Goal: Information Seeking & Learning: Learn about a topic

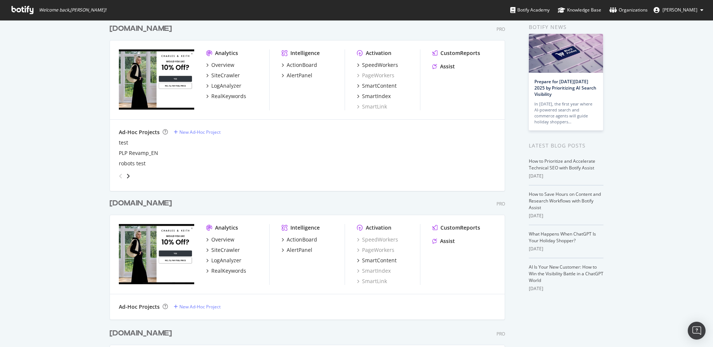
scroll to position [16, 0]
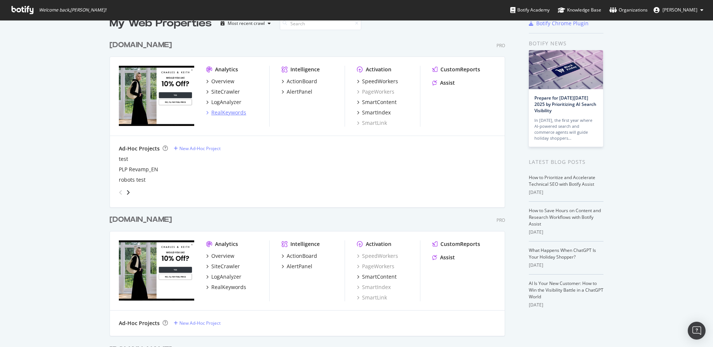
click at [235, 112] on div "RealKeywords" at bounding box center [228, 112] width 35 height 7
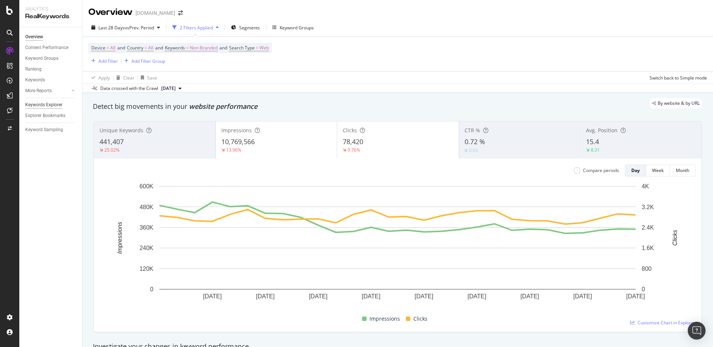
click at [52, 104] on div "Keywords Explorer" at bounding box center [43, 105] width 37 height 8
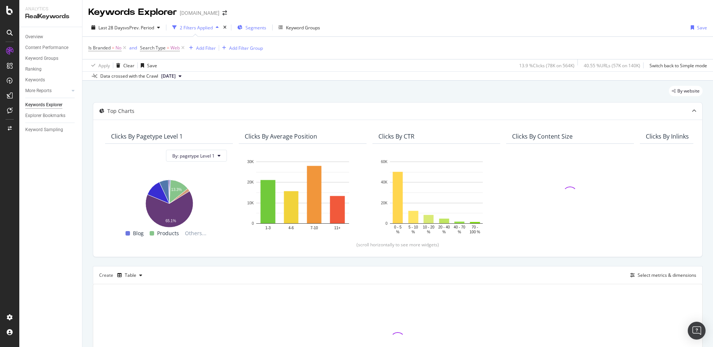
click at [257, 26] on span "Segments" at bounding box center [256, 28] width 21 height 6
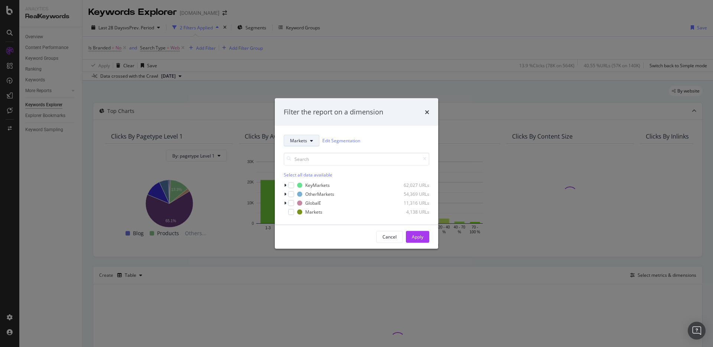
click at [310, 142] on icon "modal" at bounding box center [311, 140] width 3 height 4
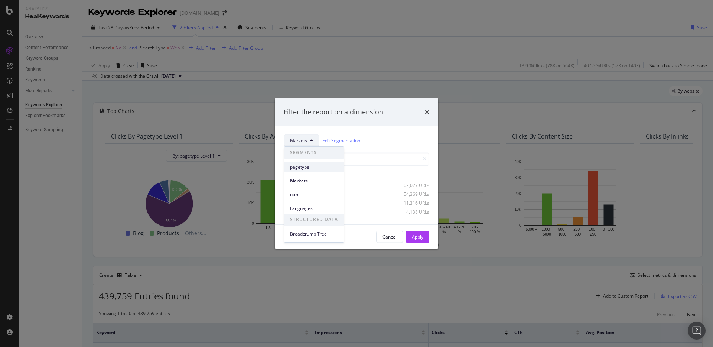
click at [313, 169] on span "pagetype" at bounding box center [314, 167] width 48 height 7
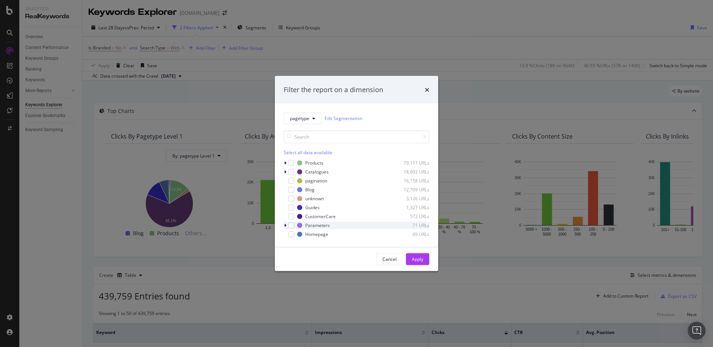
drag, startPoint x: 291, startPoint y: 217, endPoint x: 324, endPoint y: 228, distance: 34.8
click at [291, 217] on div "modal" at bounding box center [291, 216] width 6 height 6
click at [419, 258] on div "Apply" at bounding box center [418, 259] width 12 height 6
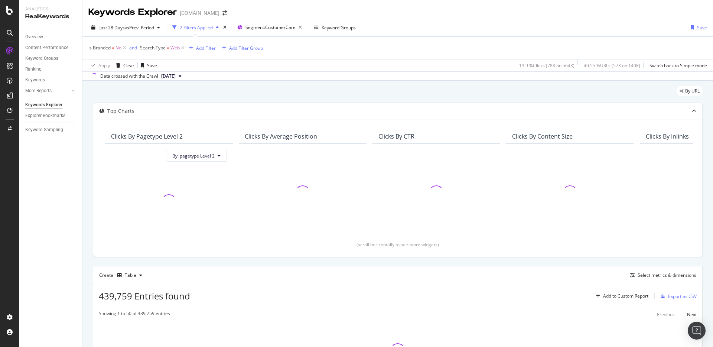
scroll to position [74, 0]
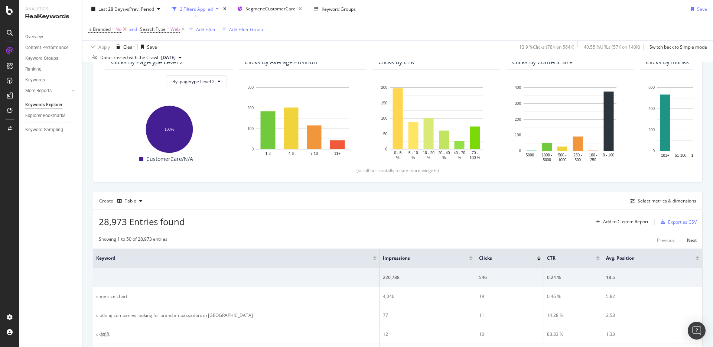
click at [124, 29] on icon at bounding box center [124, 29] width 6 height 7
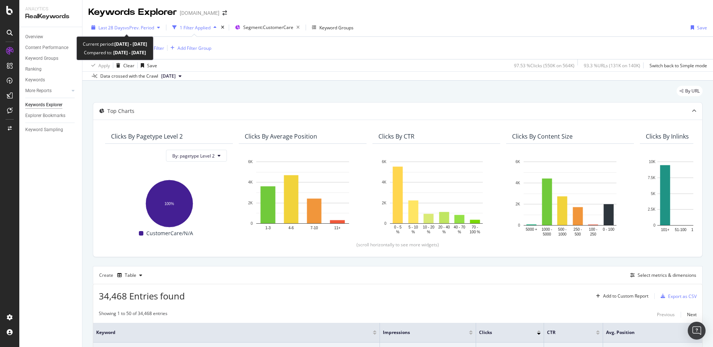
click at [126, 29] on span "vs Prev. Period" at bounding box center [139, 28] width 29 height 6
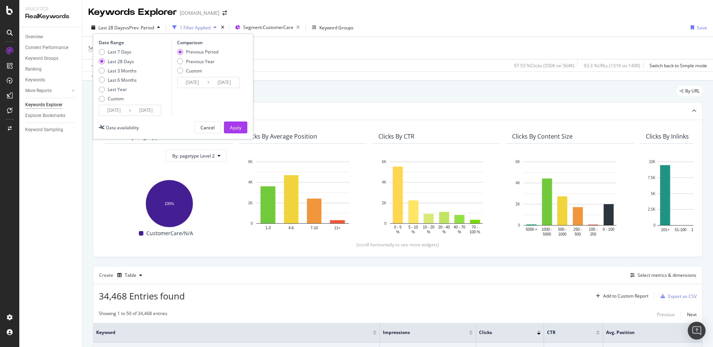
drag, startPoint x: 124, startPoint y: 79, endPoint x: 150, endPoint y: 99, distance: 32.9
click at [124, 79] on div "Last 6 Months" at bounding box center [122, 80] width 29 height 6
type input "2025/03/30"
type input "2024/09/27"
type input "2025/03/29"
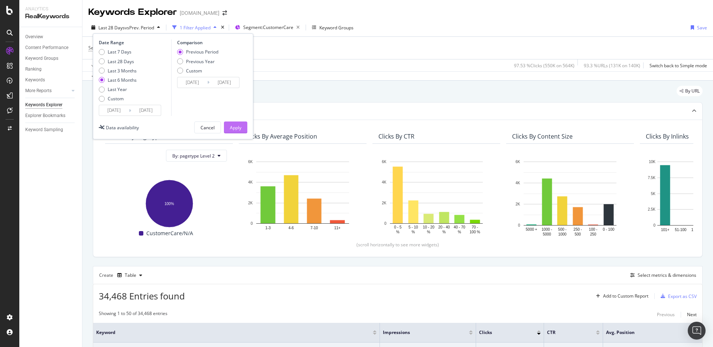
click at [241, 126] on div "Apply" at bounding box center [236, 127] width 12 height 6
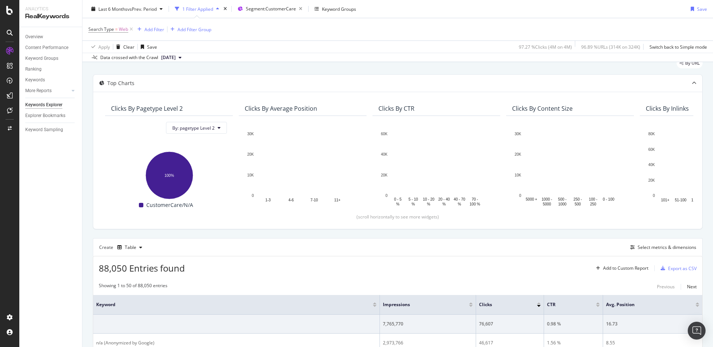
scroll to position [19, 0]
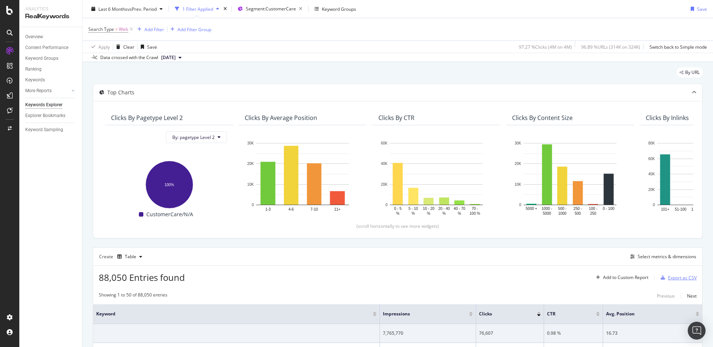
click at [686, 275] on div "Export as CSV" at bounding box center [682, 278] width 29 height 6
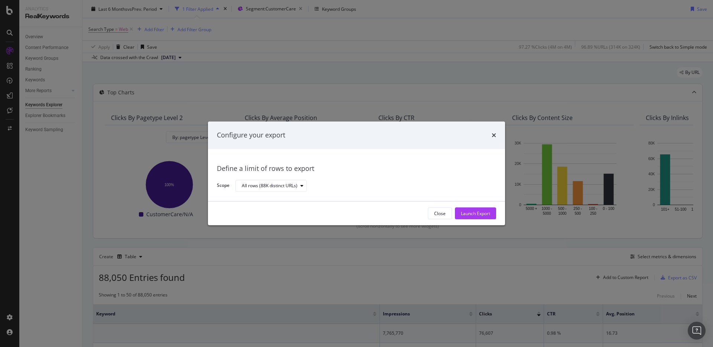
click at [474, 210] on div "Launch Export" at bounding box center [475, 213] width 29 height 6
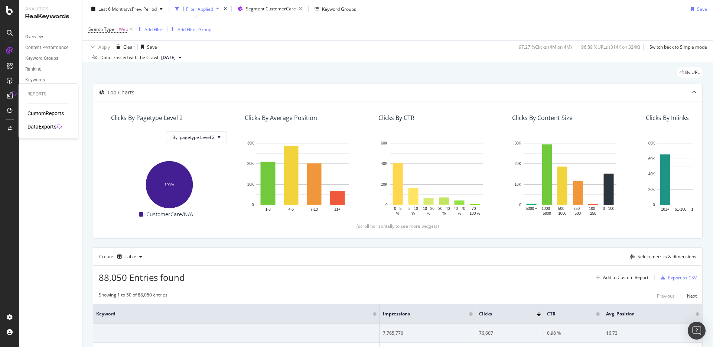
click at [42, 127] on div "DataExports" at bounding box center [41, 126] width 29 height 7
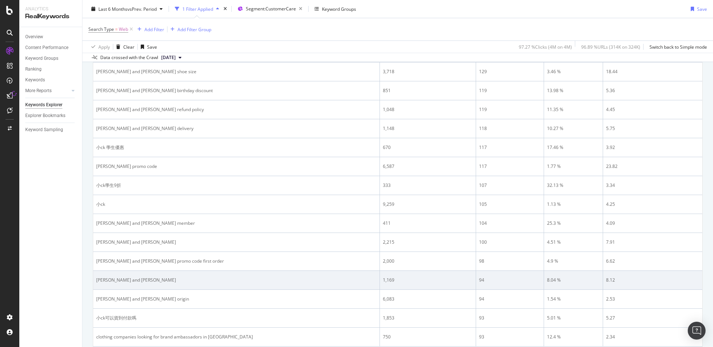
scroll to position [1004, 0]
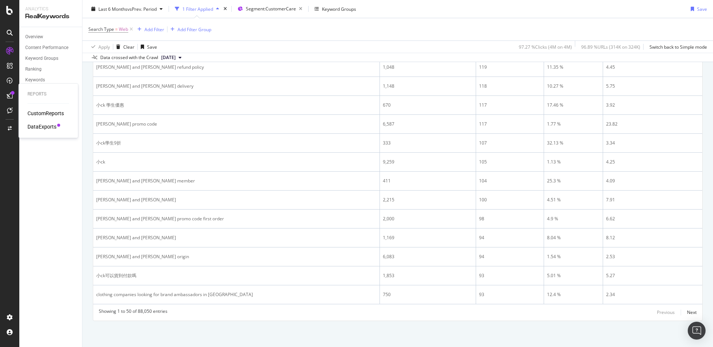
click at [49, 125] on div "DataExports" at bounding box center [41, 126] width 29 height 7
